Goal: Transaction & Acquisition: Purchase product/service

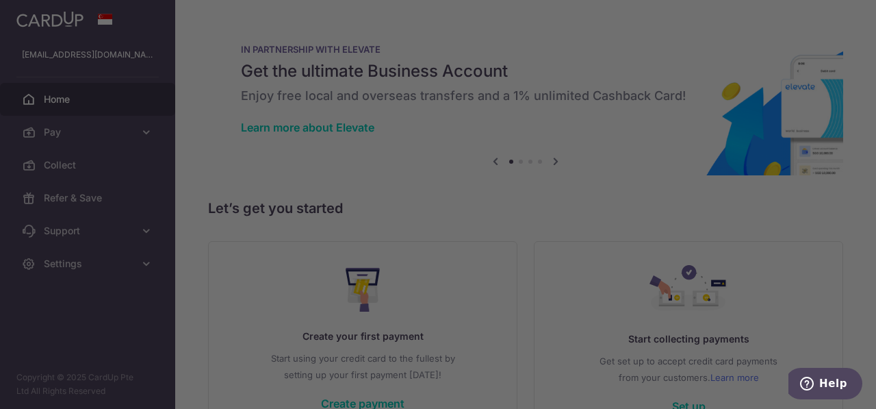
click at [654, 67] on div at bounding box center [442, 206] width 885 height 413
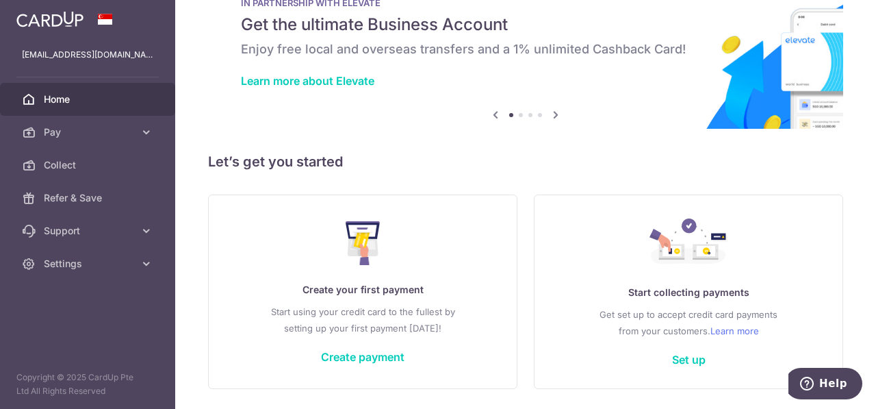
scroll to position [90, 0]
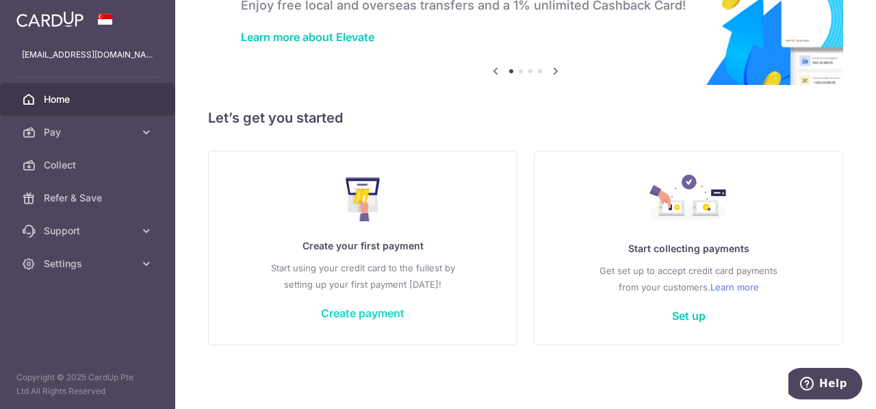
click at [391, 317] on link "Create payment" at bounding box center [362, 313] width 83 height 14
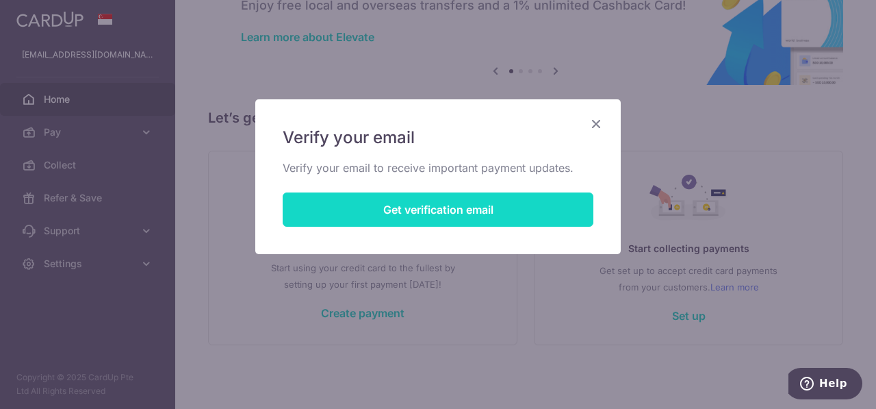
click at [520, 210] on button "Get verification email" at bounding box center [438, 209] width 311 height 34
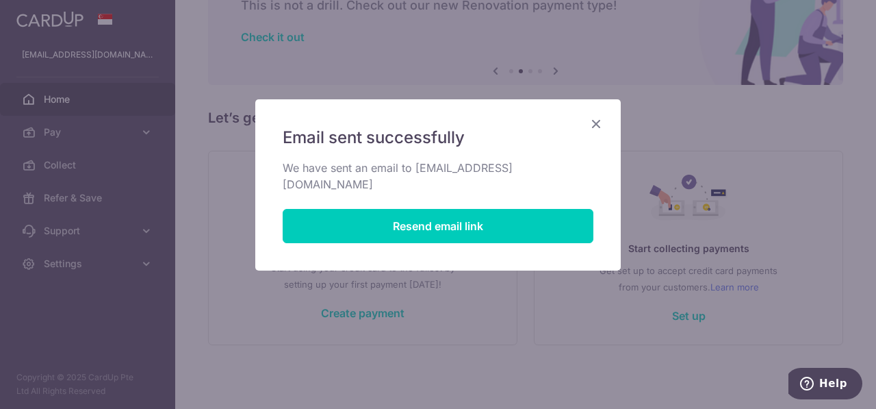
click at [600, 131] on icon "Close" at bounding box center [596, 123] width 16 height 17
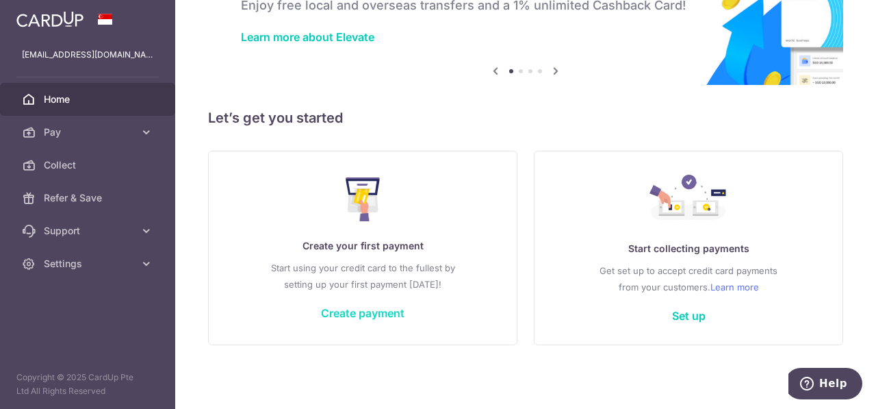
click at [361, 313] on link "Create payment" at bounding box center [362, 313] width 83 height 14
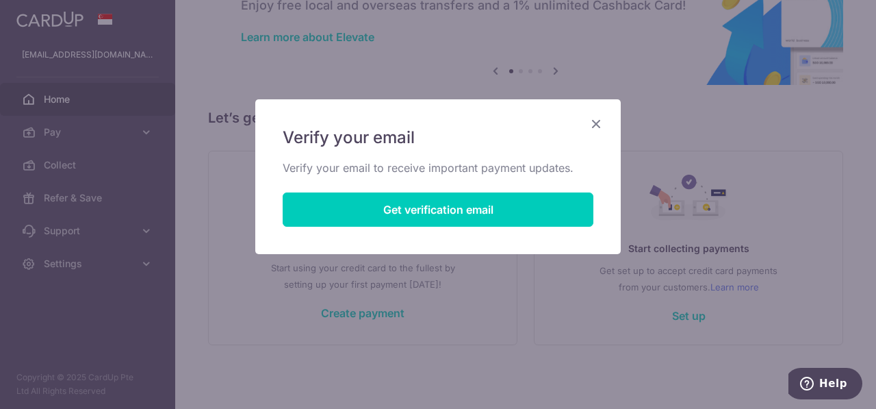
click at [602, 123] on icon "Close" at bounding box center [596, 123] width 16 height 17
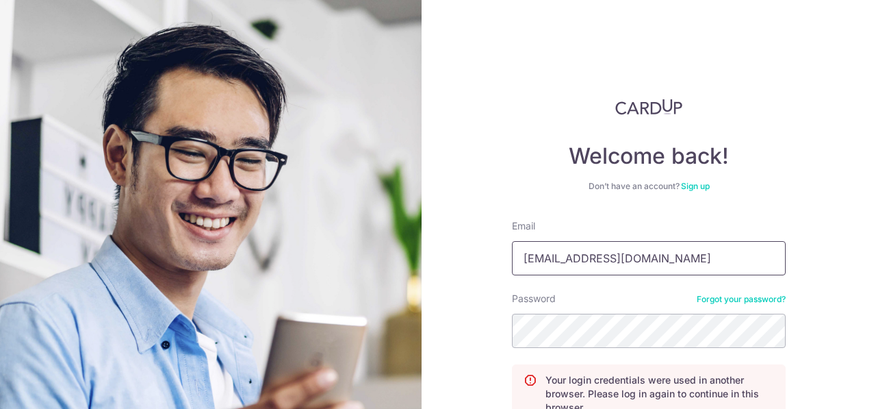
drag, startPoint x: 621, startPoint y: 260, endPoint x: 348, endPoint y: 251, distance: 273.2
click at [348, 251] on section "Welcome back! Don’t have an account? Sign up Email airjun23@gmail.com Password …" at bounding box center [438, 204] width 876 height 409
type input "chauhan.neha911@gmail.com"
click at [576, 68] on div "Welcome back! Don’t have an account? Sign up Email chauhan.neha911@gmail.com Pa…" at bounding box center [649, 204] width 454 height 409
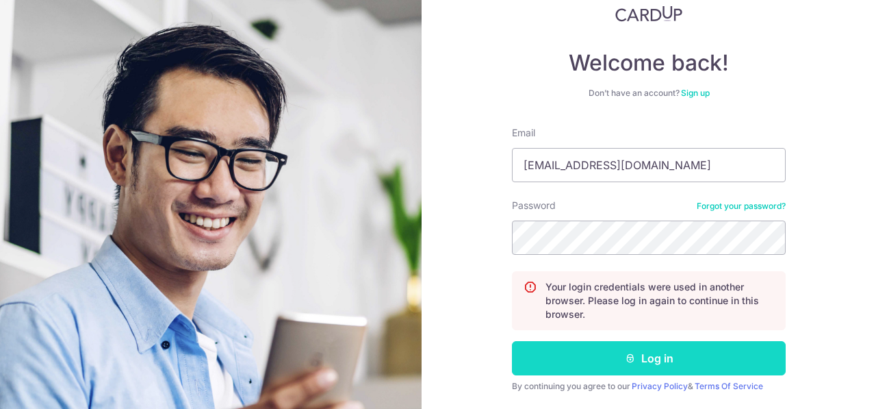
scroll to position [135, 0]
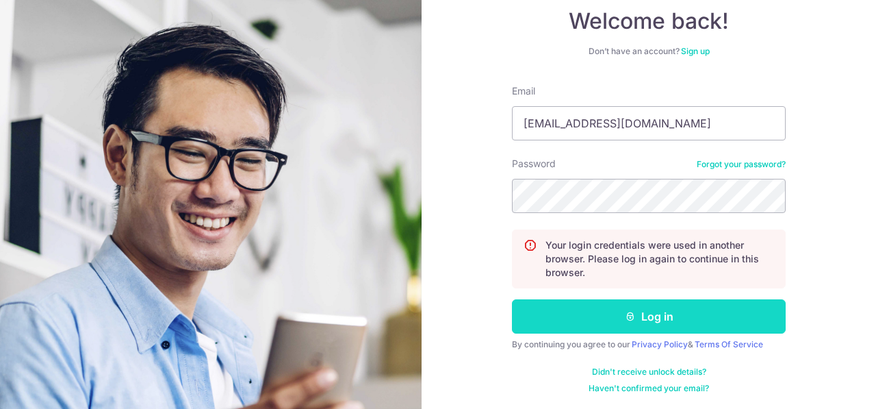
click at [625, 315] on icon "submit" at bounding box center [630, 316] width 11 height 11
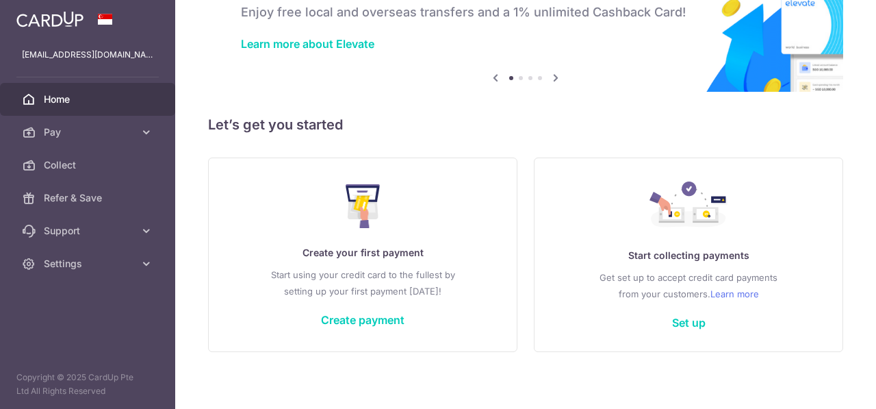
scroll to position [90, 0]
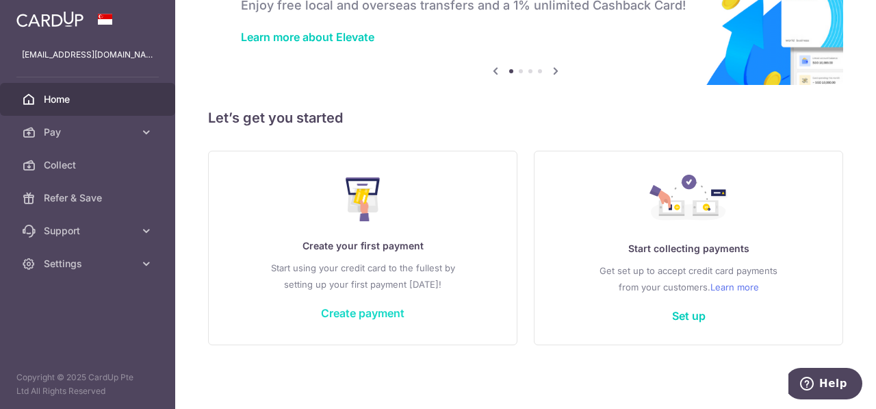
click at [371, 315] on link "Create payment" at bounding box center [362, 313] width 83 height 14
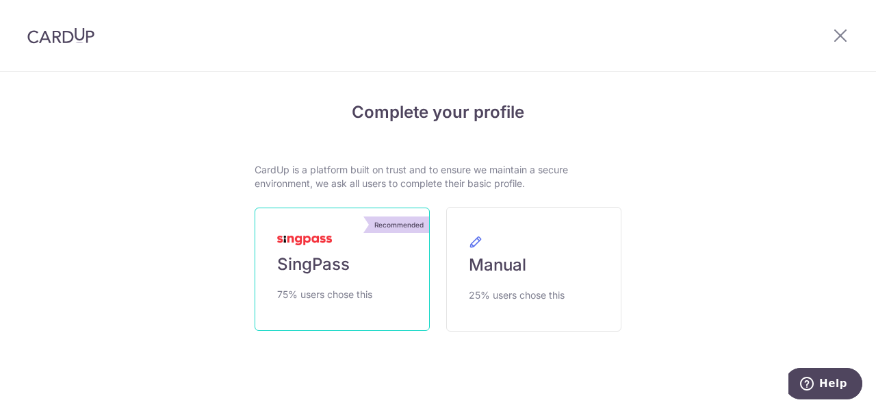
click at [323, 237] on img at bounding box center [304, 240] width 55 height 10
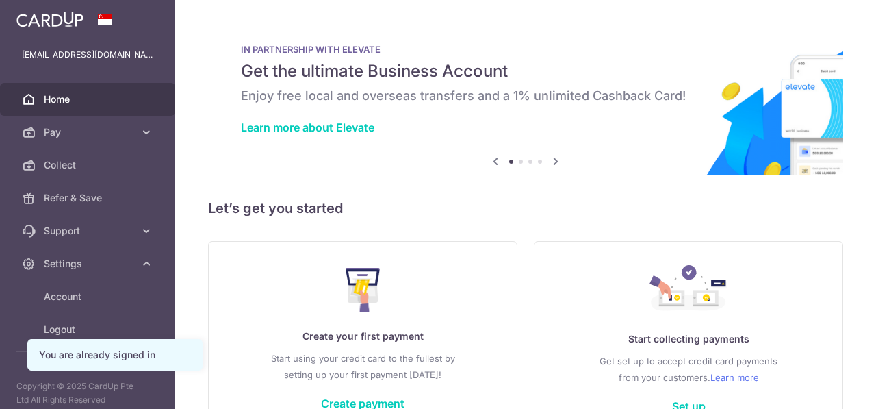
scroll to position [8, 0]
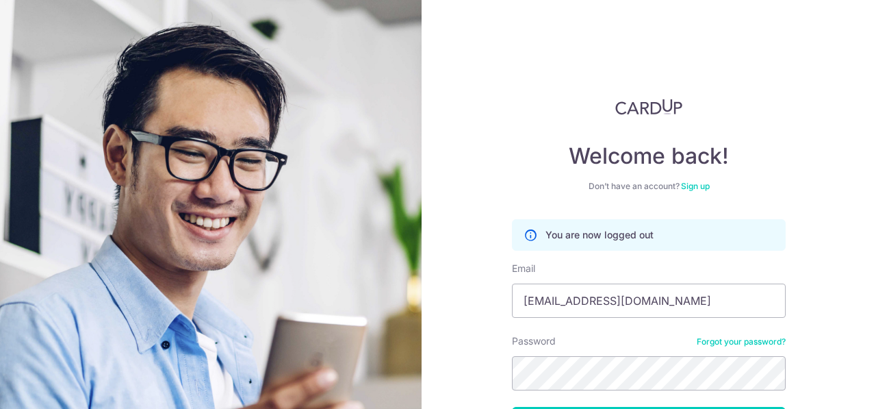
click at [266, 255] on section "Welcome back! Don’t have an account? Sign up You are now logged out Email chauh…" at bounding box center [438, 204] width 876 height 409
type input "[EMAIL_ADDRESS][DOMAIN_NAME]"
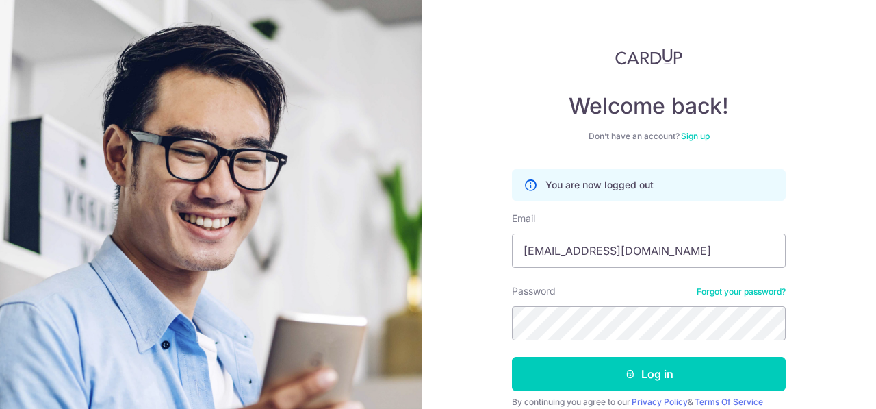
scroll to position [107, 0]
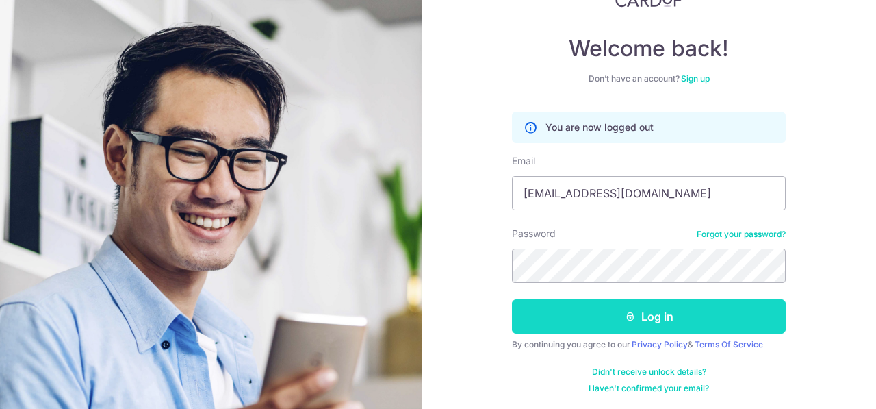
click at [671, 319] on button "Log in" at bounding box center [649, 316] width 274 height 34
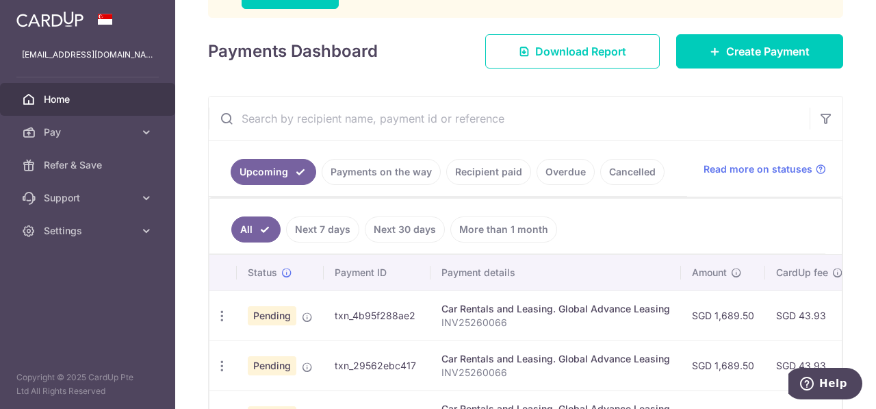
scroll to position [359, 0]
